Goal: Task Accomplishment & Management: Use online tool/utility

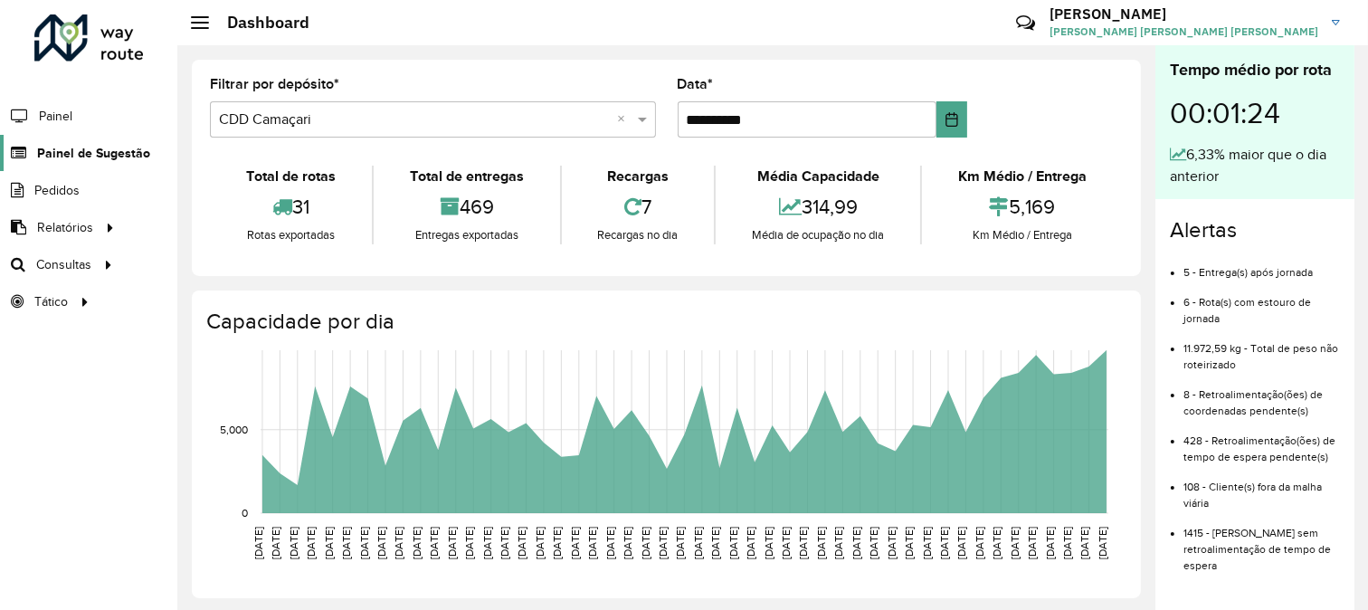
click at [88, 150] on span "Painel de Sugestão" at bounding box center [93, 153] width 113 height 19
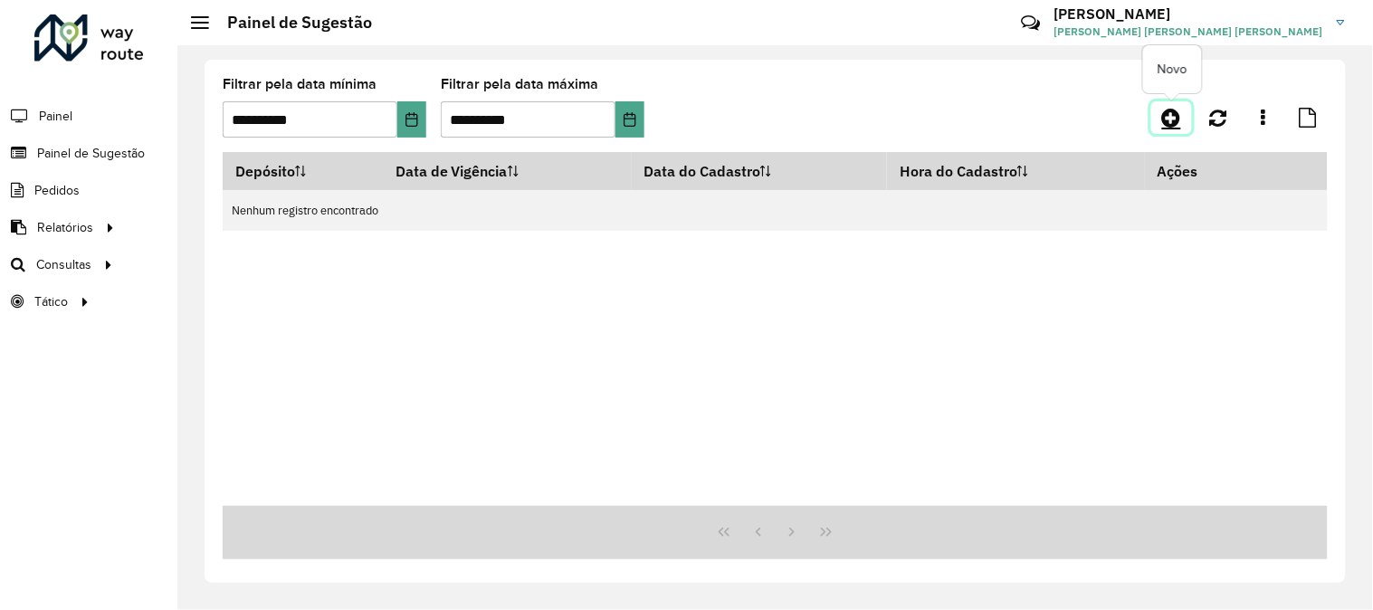
click at [1171, 120] on icon at bounding box center [1171, 118] width 19 height 22
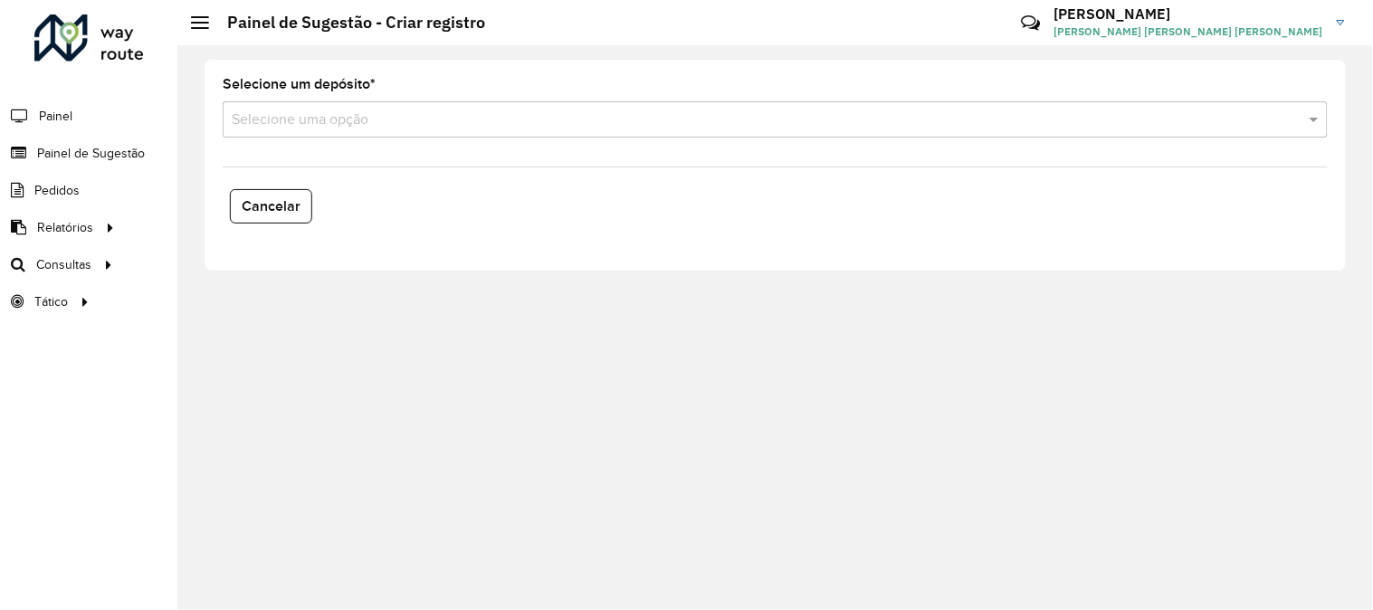
click at [1098, 138] on div "Selecione uma opção" at bounding box center [775, 119] width 1105 height 36
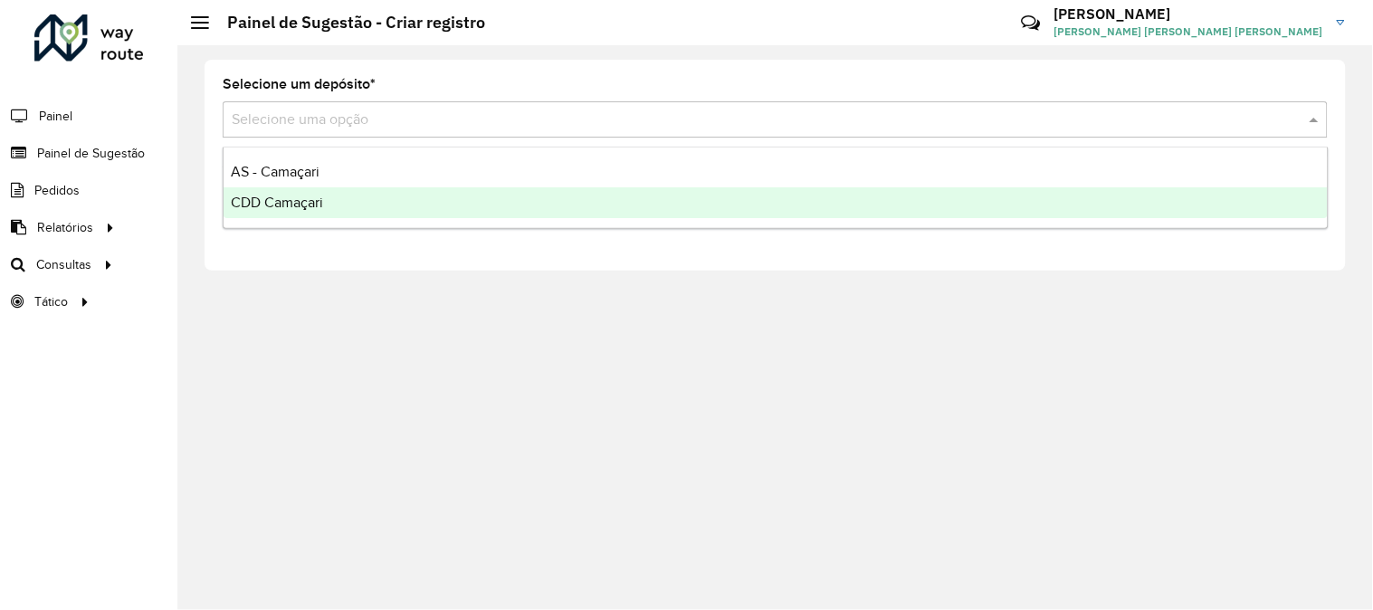
click at [374, 214] on div "CDD Camaçari" at bounding box center [776, 202] width 1104 height 31
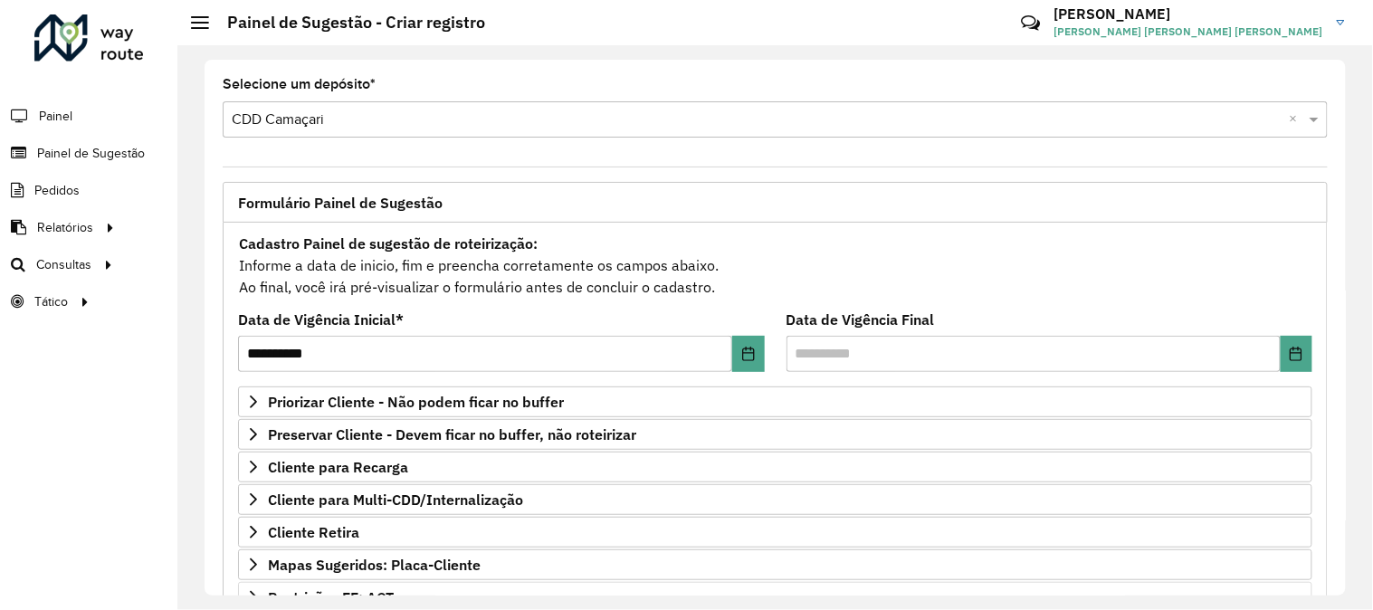
scroll to position [100, 0]
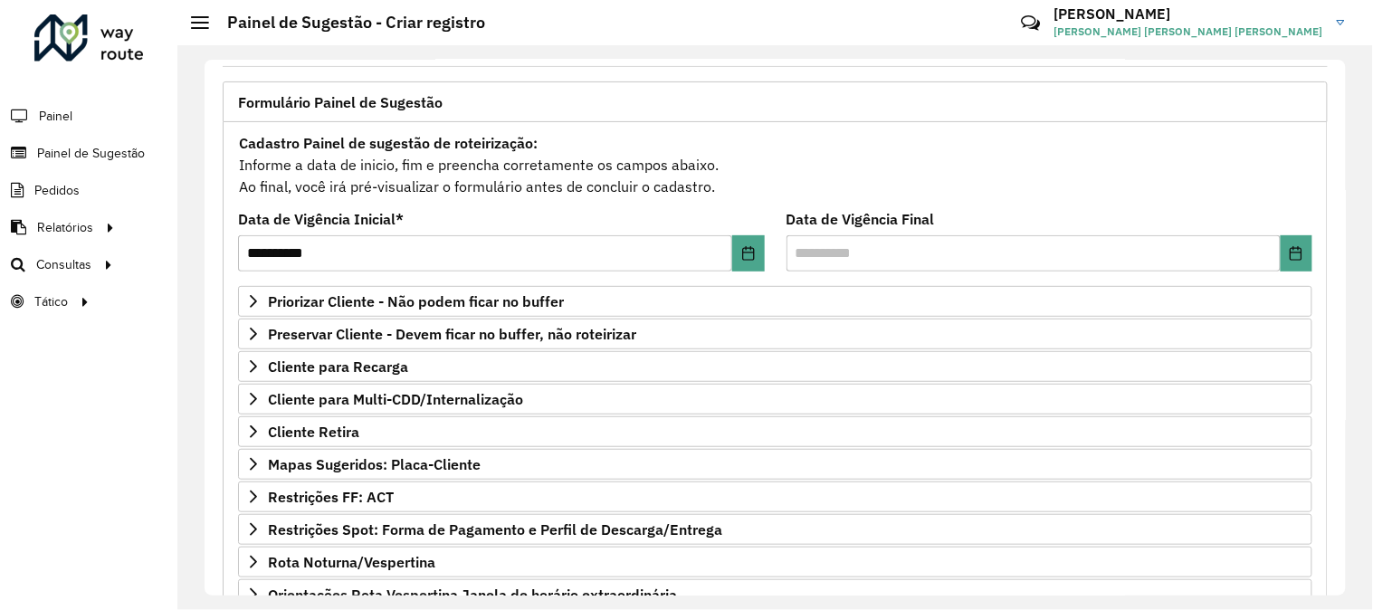
click at [373, 482] on div "Priorizar Cliente - Não podem ficar no buffer Clientes Clique no botão para bus…" at bounding box center [775, 480] width 1074 height 389
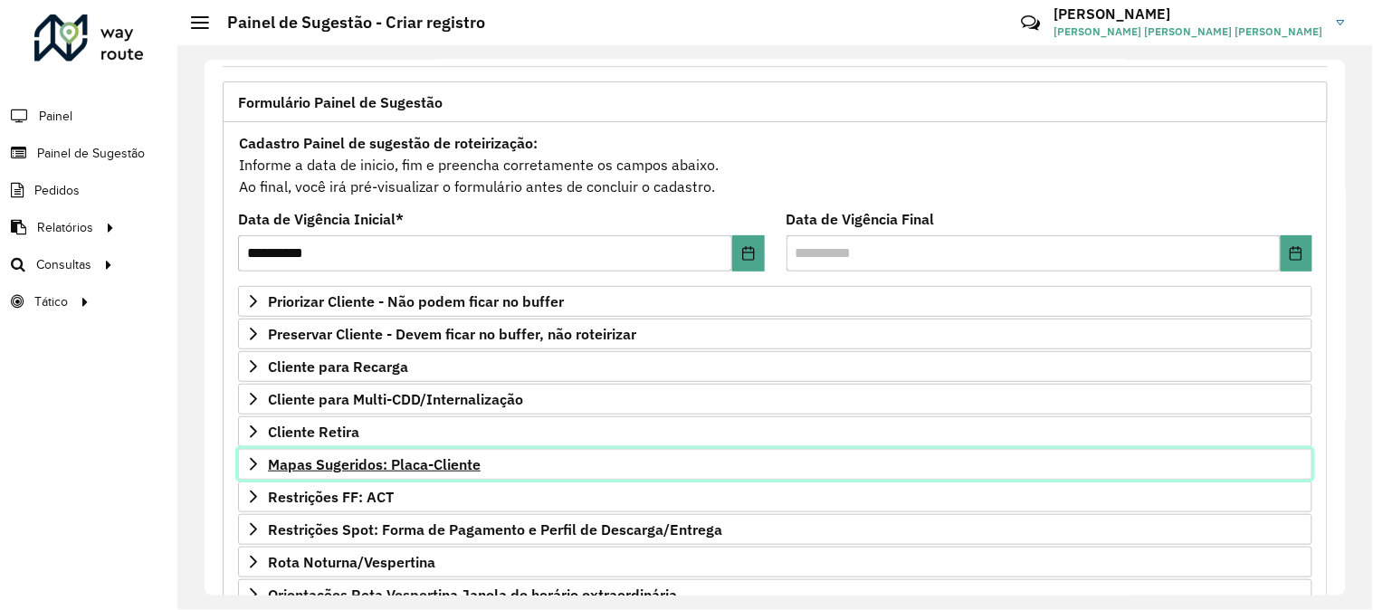
click at [373, 472] on span "Mapas Sugeridos: Placa-Cliente" at bounding box center [374, 464] width 213 height 14
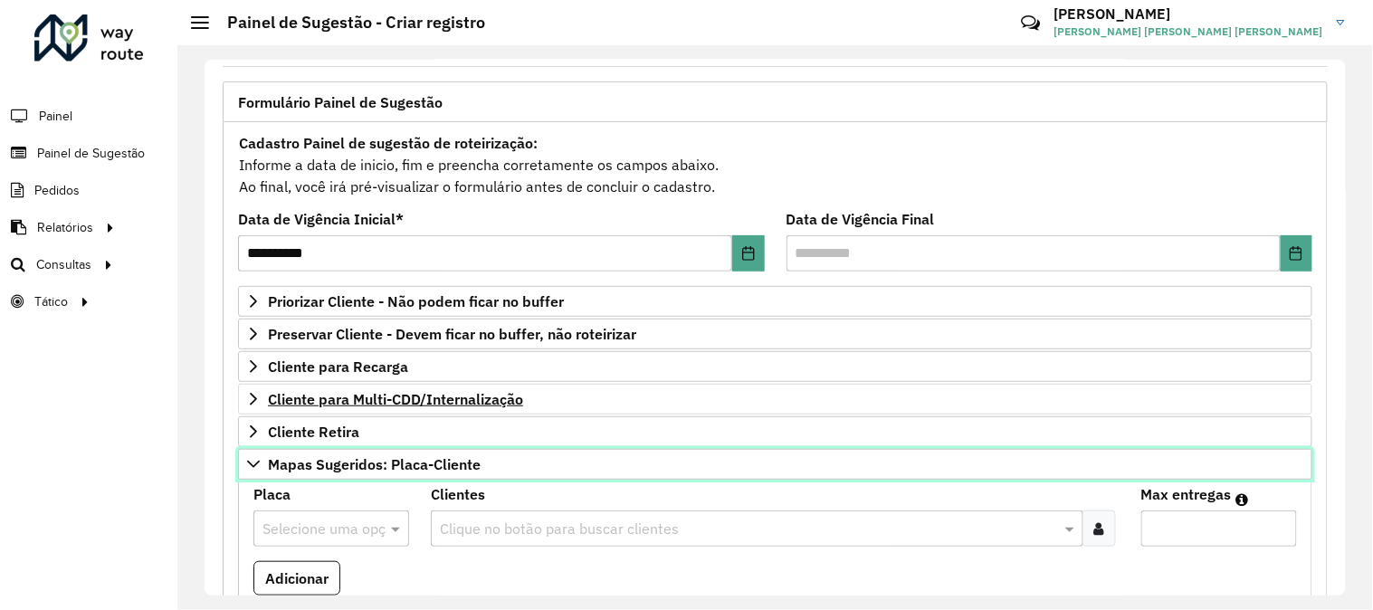
scroll to position [201, 0]
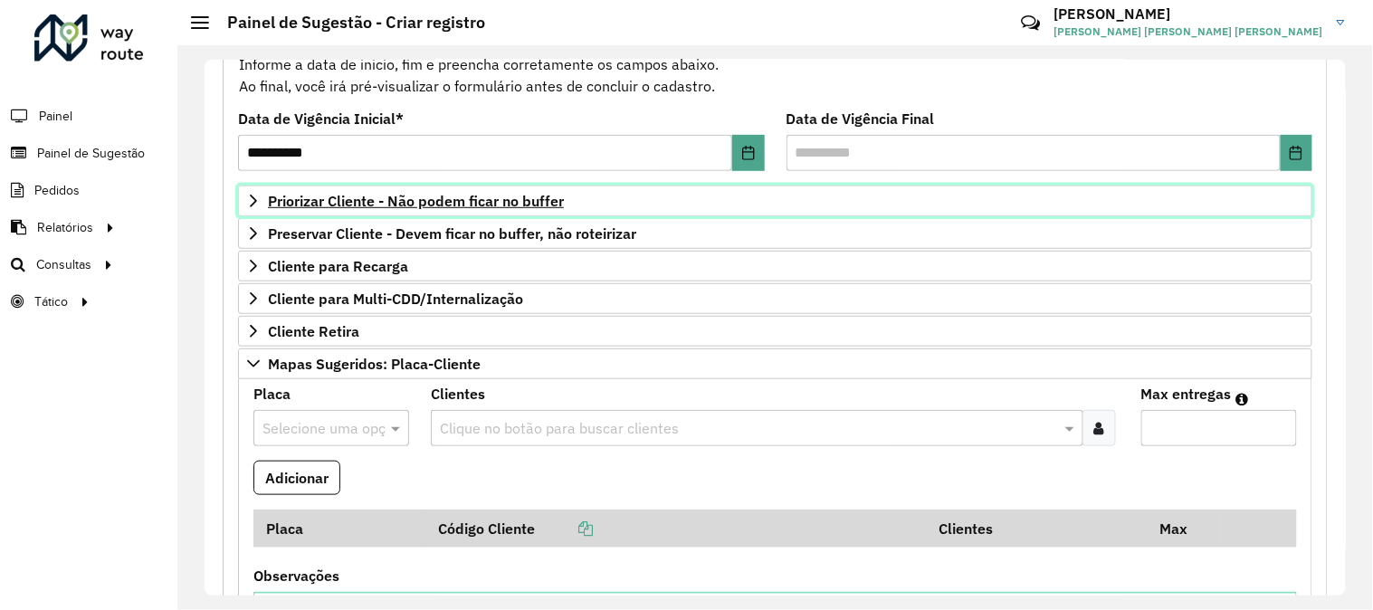
click at [498, 194] on span "Priorizar Cliente - Não podem ficar no buffer" at bounding box center [416, 201] width 296 height 14
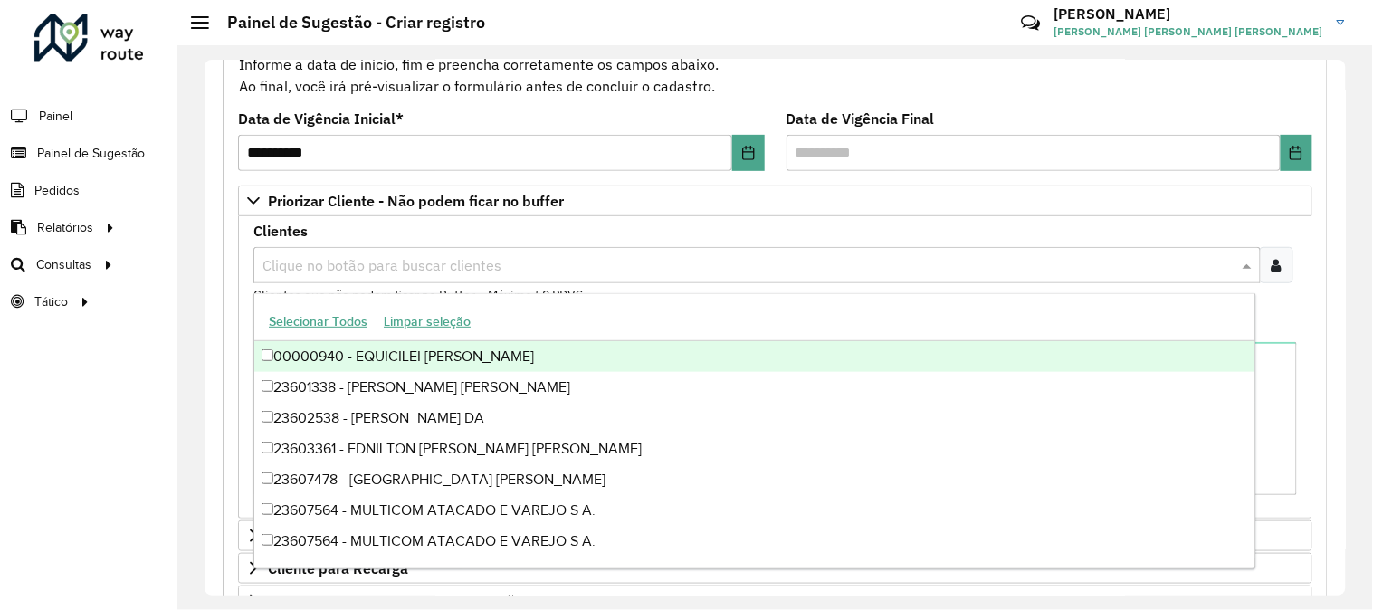
click at [500, 267] on input "text" at bounding box center [748, 266] width 980 height 22
click at [1265, 262] on div at bounding box center [1276, 265] width 33 height 36
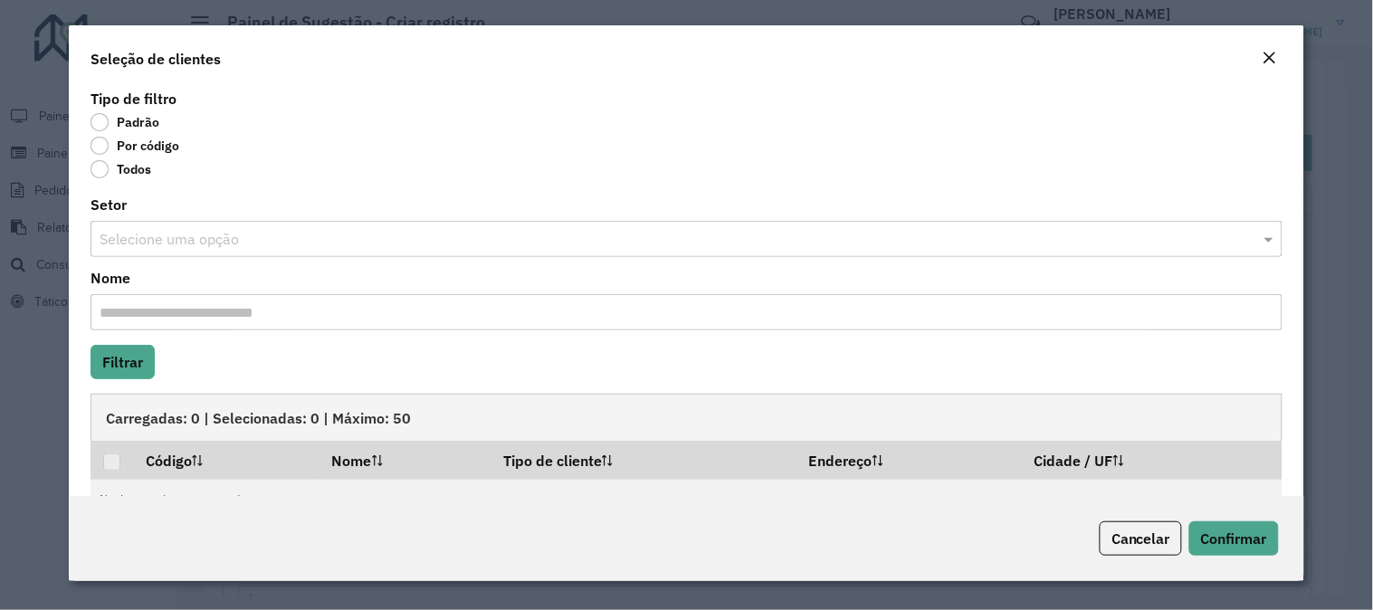
click at [113, 145] on label "Por código" at bounding box center [135, 146] width 89 height 18
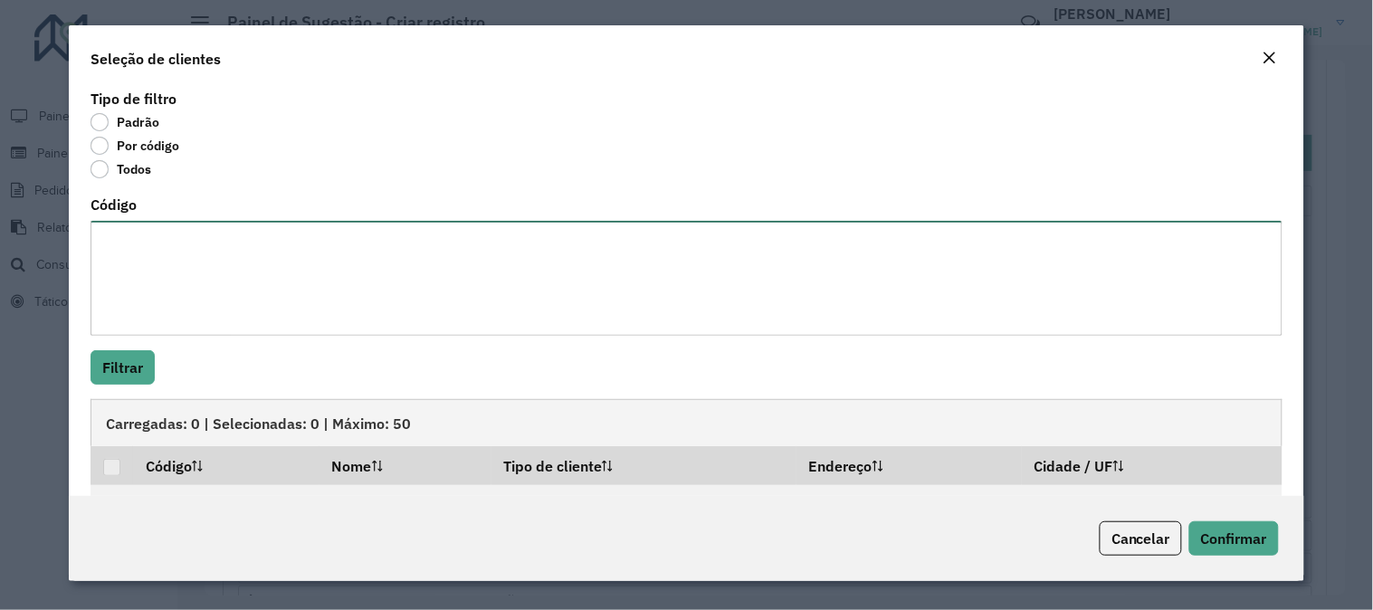
click at [173, 264] on textarea "Código" at bounding box center [687, 278] width 1192 height 115
paste textarea "******** ******** ******** ******** ******** ******** ******** ******** *******…"
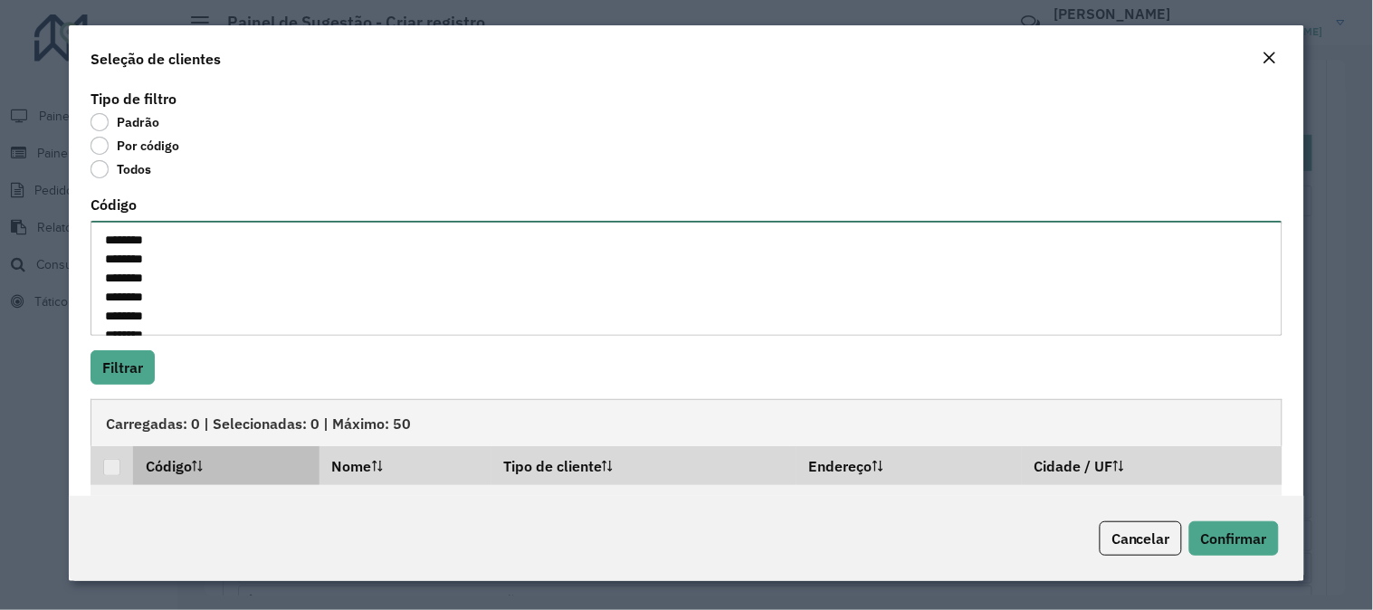
scroll to position [178, 0]
type textarea "******** ******** ******** ******** ******** ******** ******** ******** *******…"
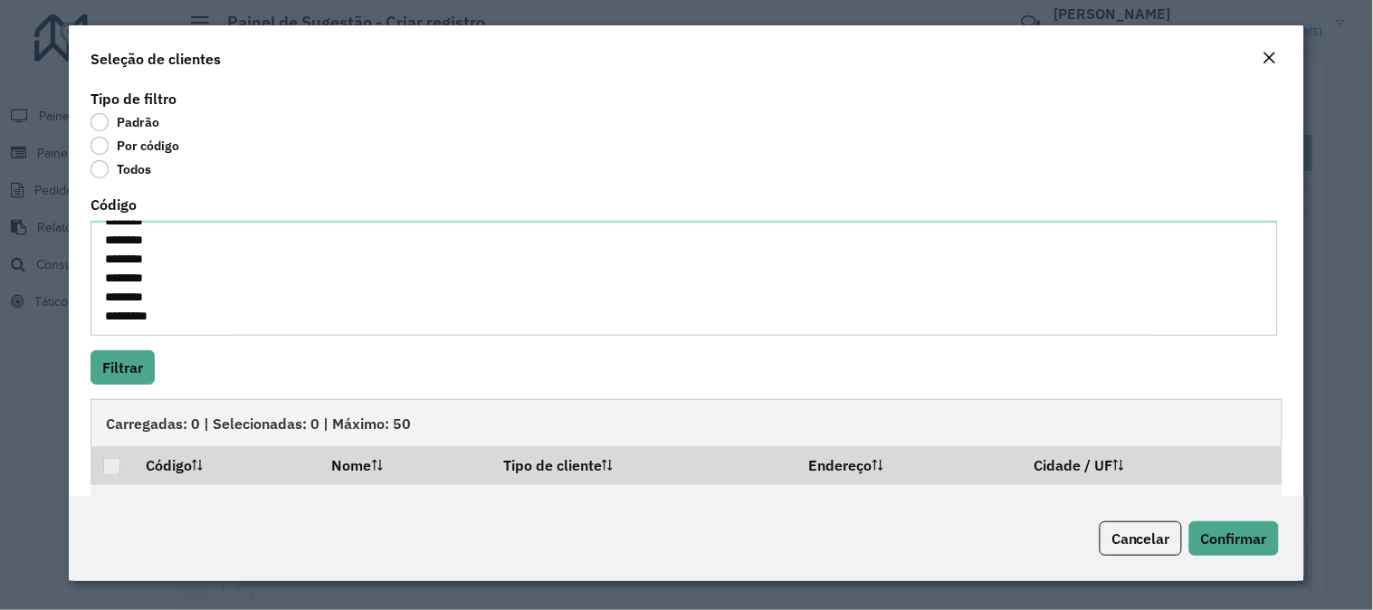
click at [156, 380] on hb-field-button "Filtrar" at bounding box center [687, 367] width 1192 height 34
click at [134, 365] on button "Filtrar" at bounding box center [123, 367] width 64 height 34
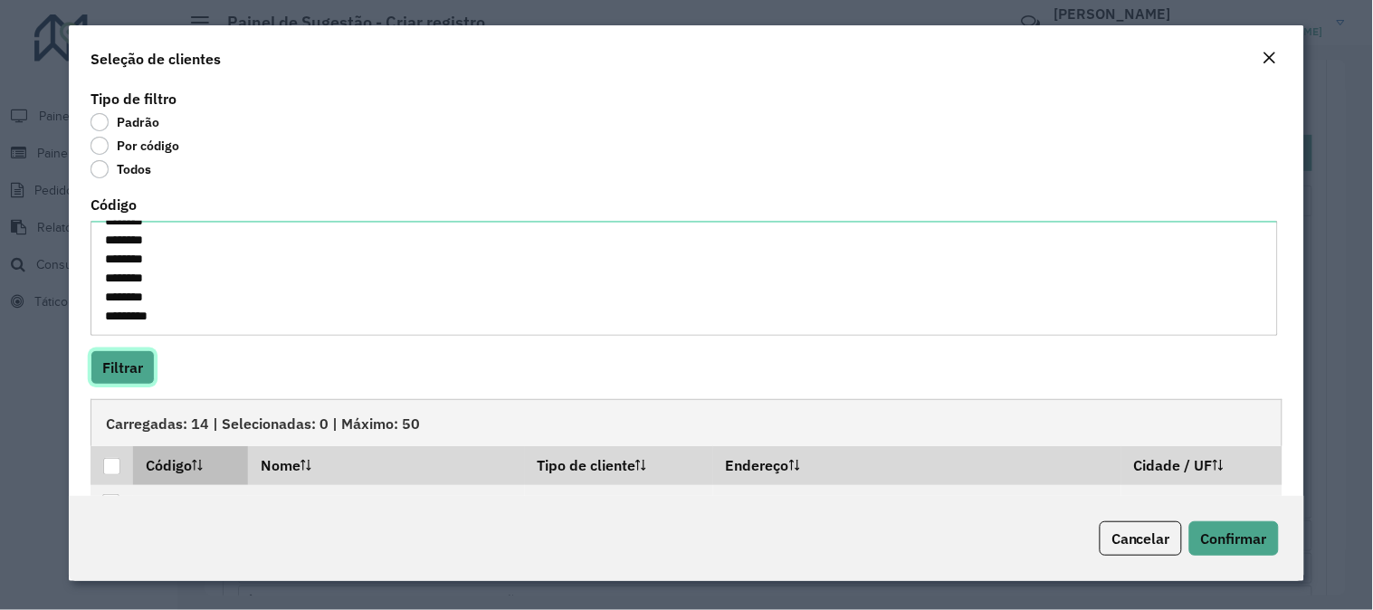
scroll to position [100, 0]
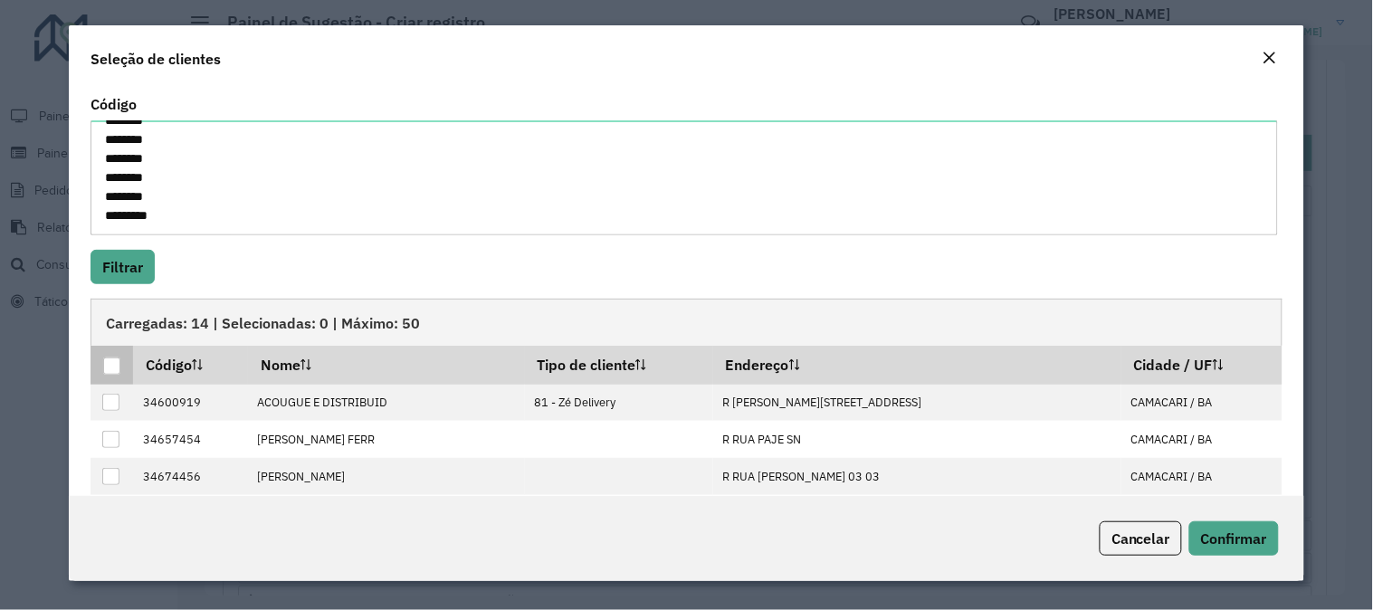
click at [102, 366] on th at bounding box center [112, 365] width 43 height 38
click at [115, 367] on div at bounding box center [111, 366] width 17 height 17
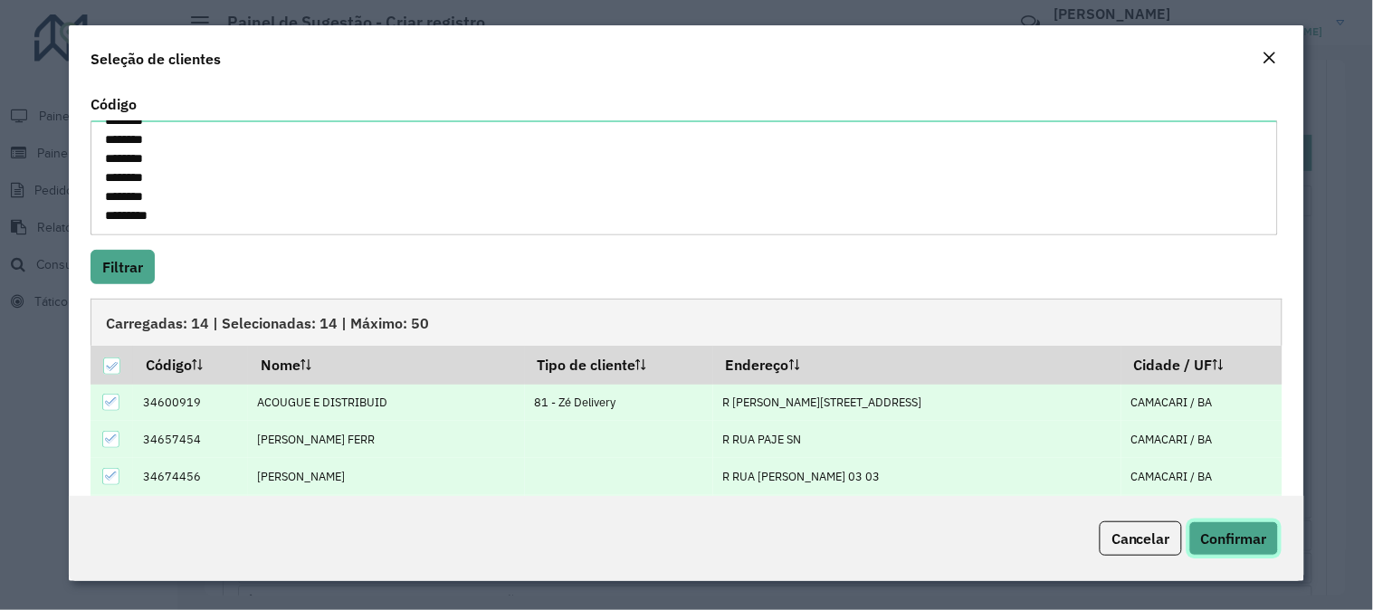
click at [1222, 539] on span "Confirmar" at bounding box center [1234, 538] width 66 height 18
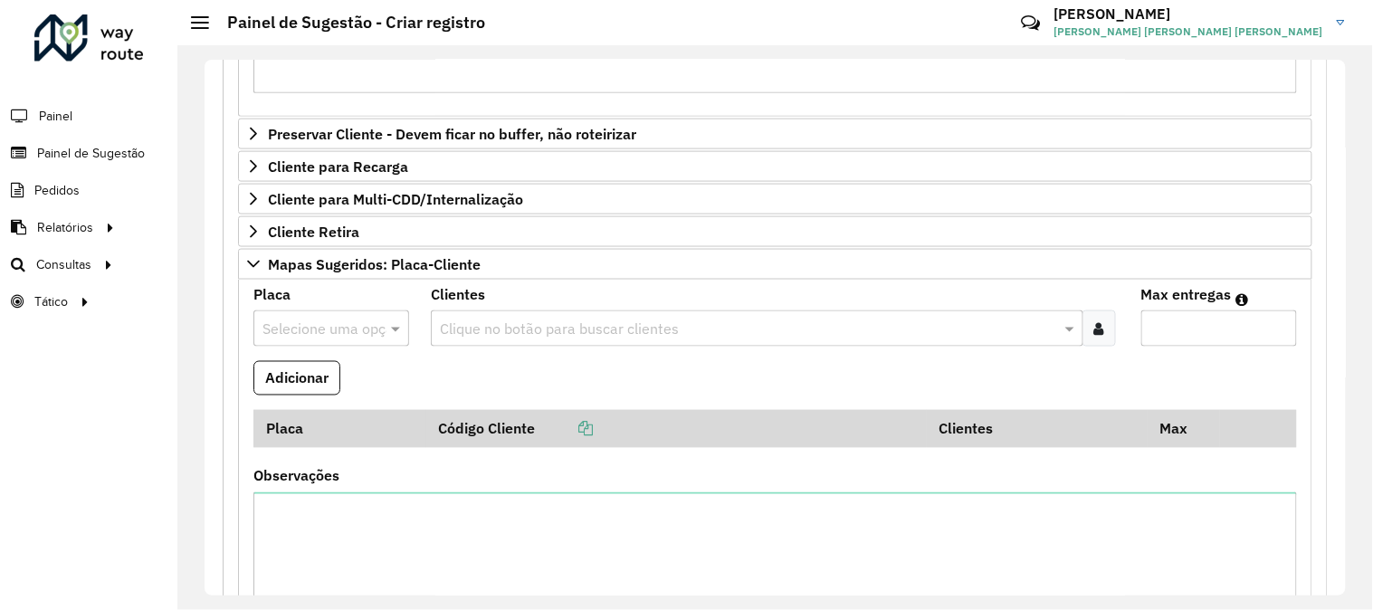
scroll to position [987, 0]
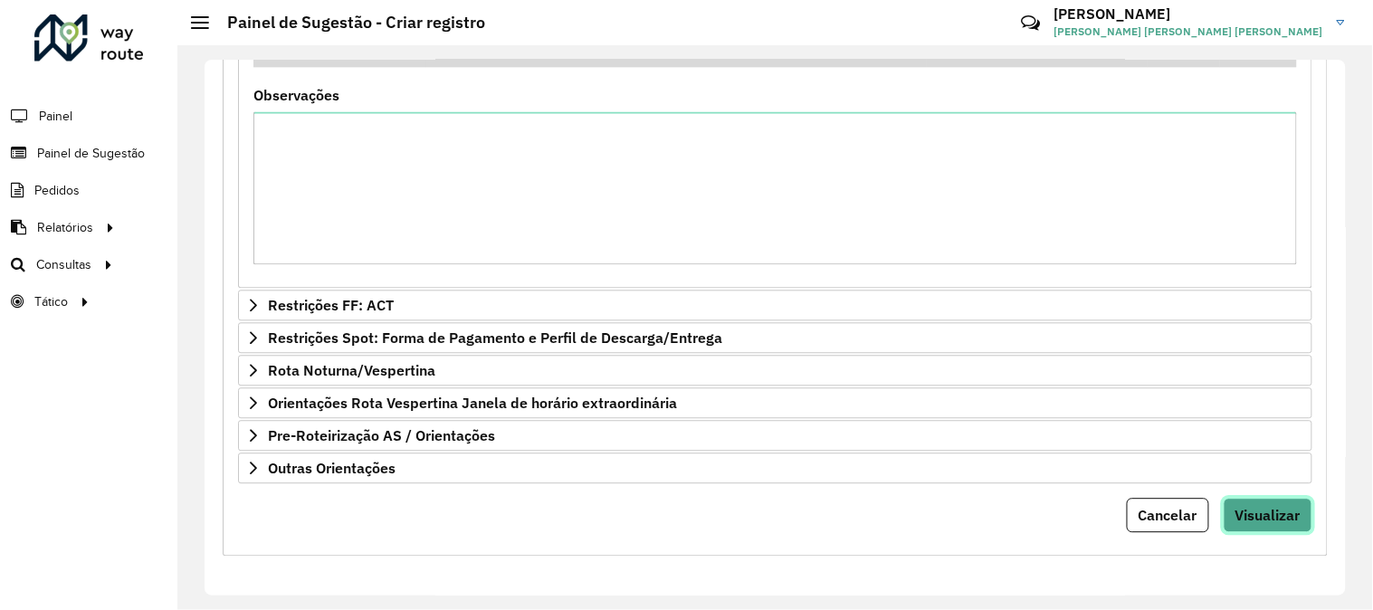
click at [1267, 516] on span "Visualizar" at bounding box center [1267, 515] width 65 height 18
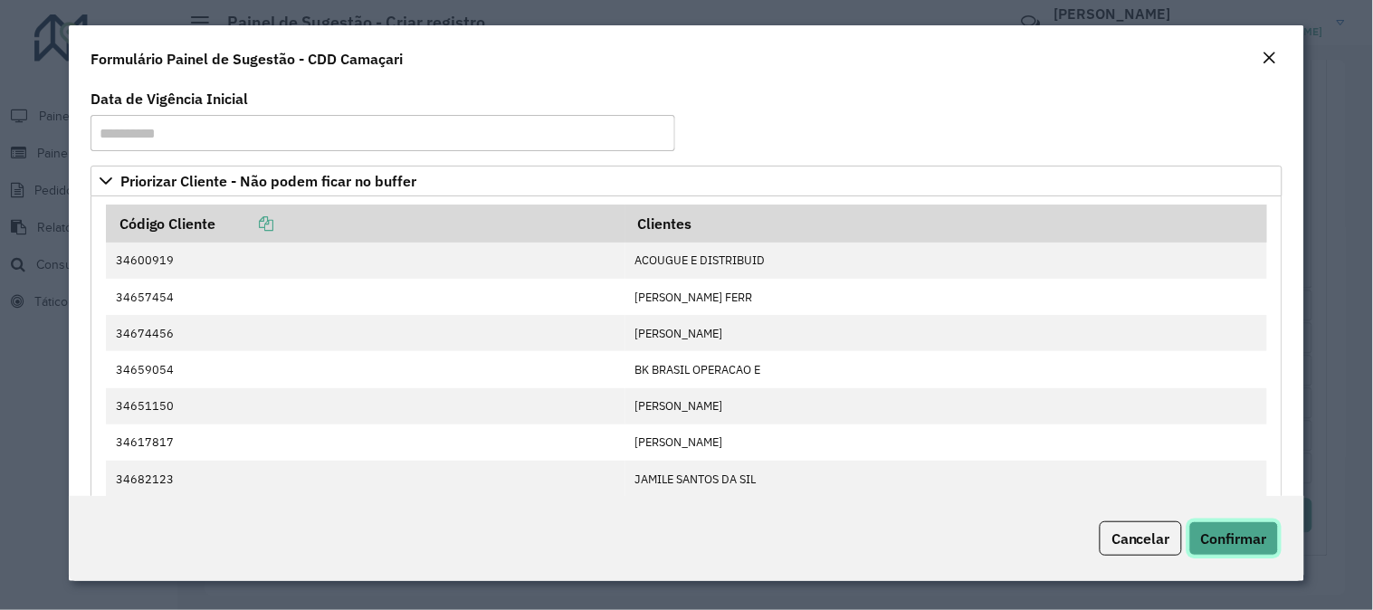
click at [1261, 534] on span "Confirmar" at bounding box center [1234, 538] width 66 height 18
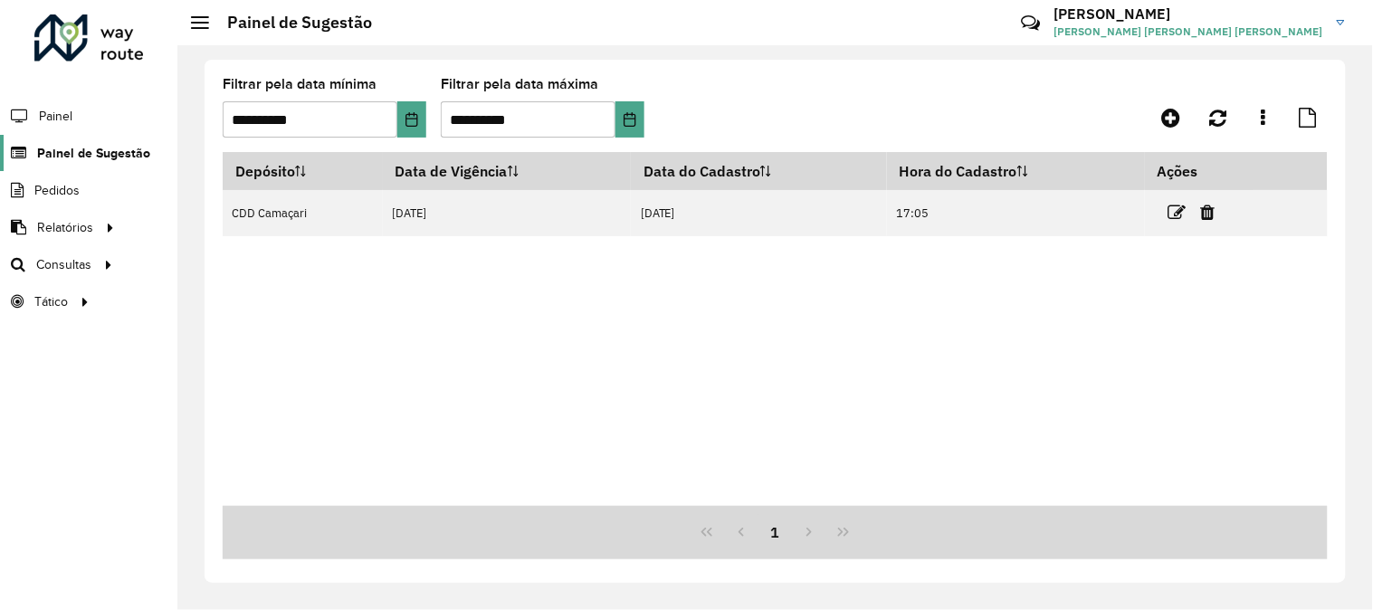
click at [88, 150] on span "Painel de Sugestão" at bounding box center [93, 153] width 113 height 19
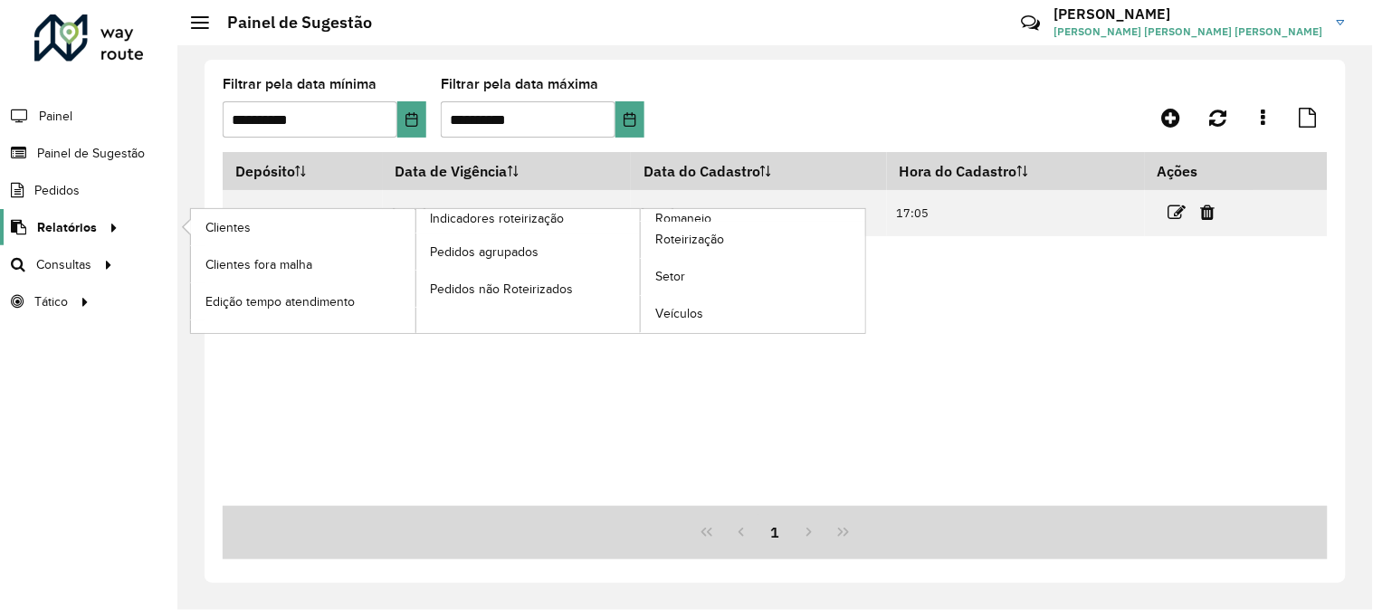
click at [84, 219] on span "Relatórios" at bounding box center [67, 227] width 60 height 19
